Goal: Task Accomplishment & Management: Use online tool/utility

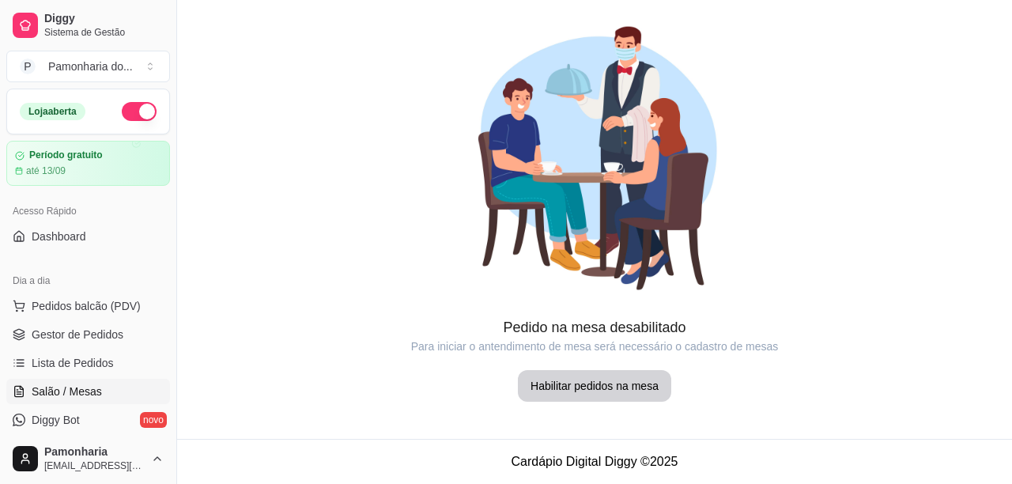
click at [71, 387] on span "Salão / Mesas" at bounding box center [67, 392] width 70 height 16
click at [580, 390] on button "Habilitar pedidos na mesa" at bounding box center [594, 386] width 149 height 31
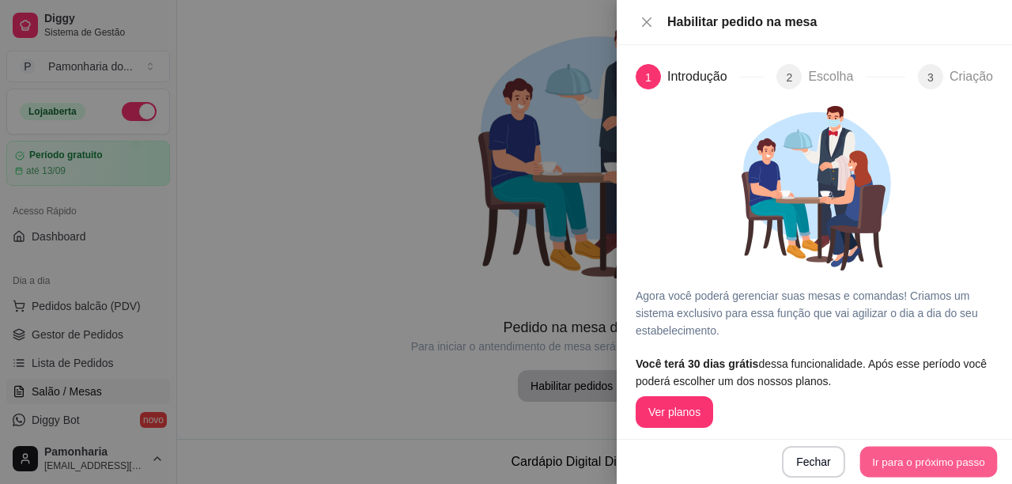
click at [883, 461] on button "Ir para o próximo passo" at bounding box center [929, 462] width 138 height 31
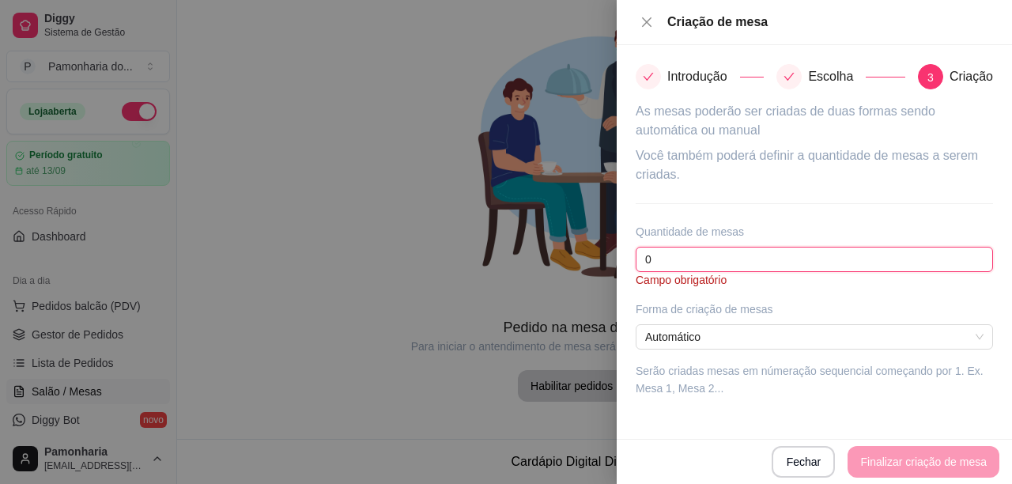
click at [810, 266] on input "0" at bounding box center [814, 259] width 357 height 25
click at [809, 267] on input "0" at bounding box center [814, 259] width 357 height 25
click at [676, 134] on article "As mesas poderão ser criadas de duas formas sendo automática ou manual" at bounding box center [814, 121] width 357 height 38
click at [644, 28] on icon "close" at bounding box center [647, 22] width 13 height 13
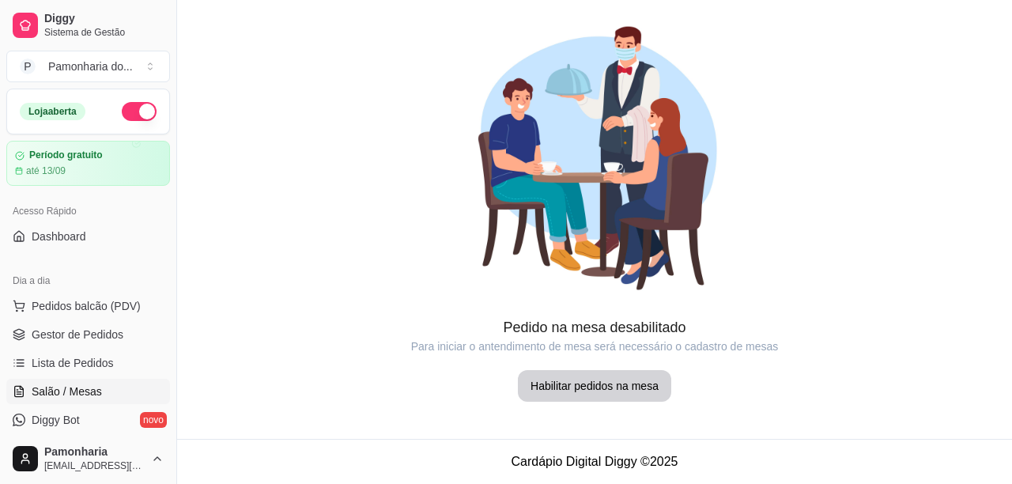
click at [212, 68] on div at bounding box center [594, 158] width 835 height 316
click at [63, 331] on span "Gestor de Pedidos" at bounding box center [78, 335] width 92 height 16
